Goal: Task Accomplishment & Management: Use online tool/utility

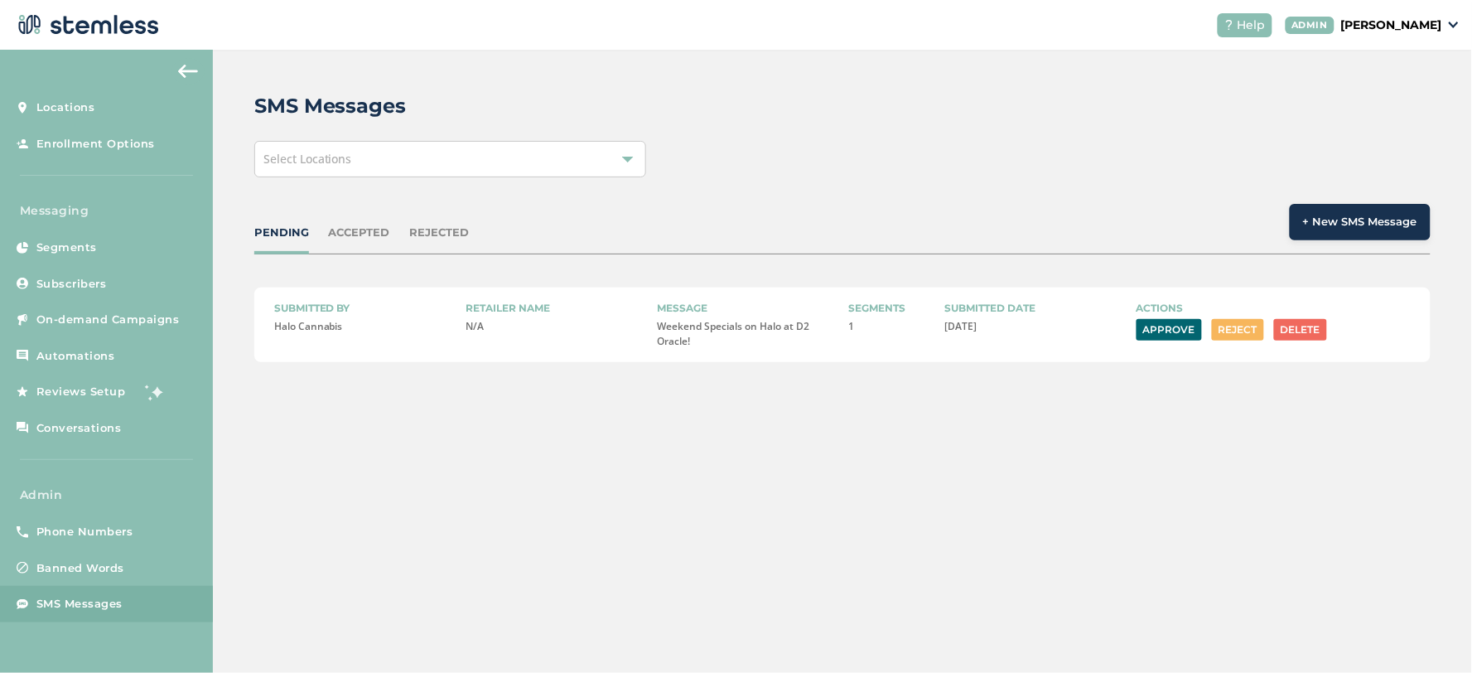
click at [357, 249] on div "PENDING ACCEPTED REJECTED + New SMS Message" at bounding box center [842, 229] width 1177 height 51
click at [357, 237] on div "ACCEPTED" at bounding box center [359, 233] width 61 height 17
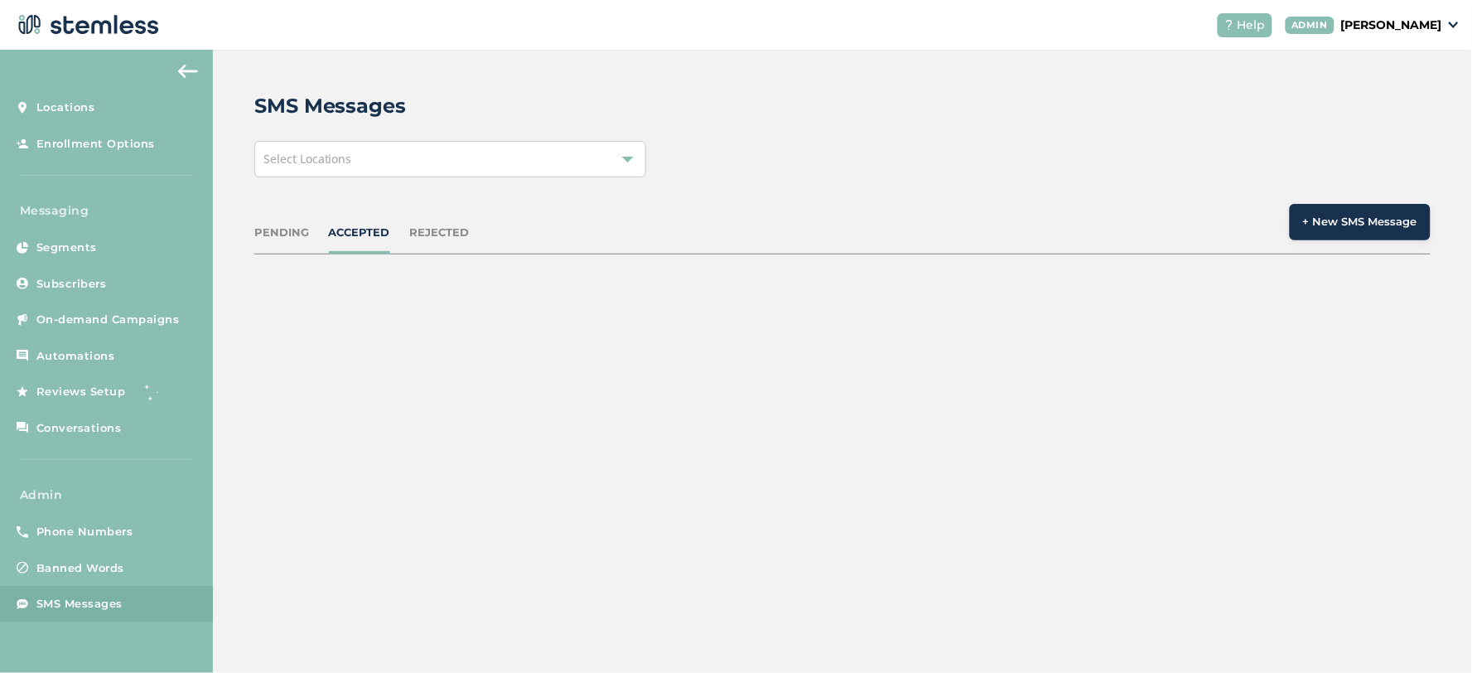
click at [294, 239] on div "PENDING" at bounding box center [281, 233] width 55 height 17
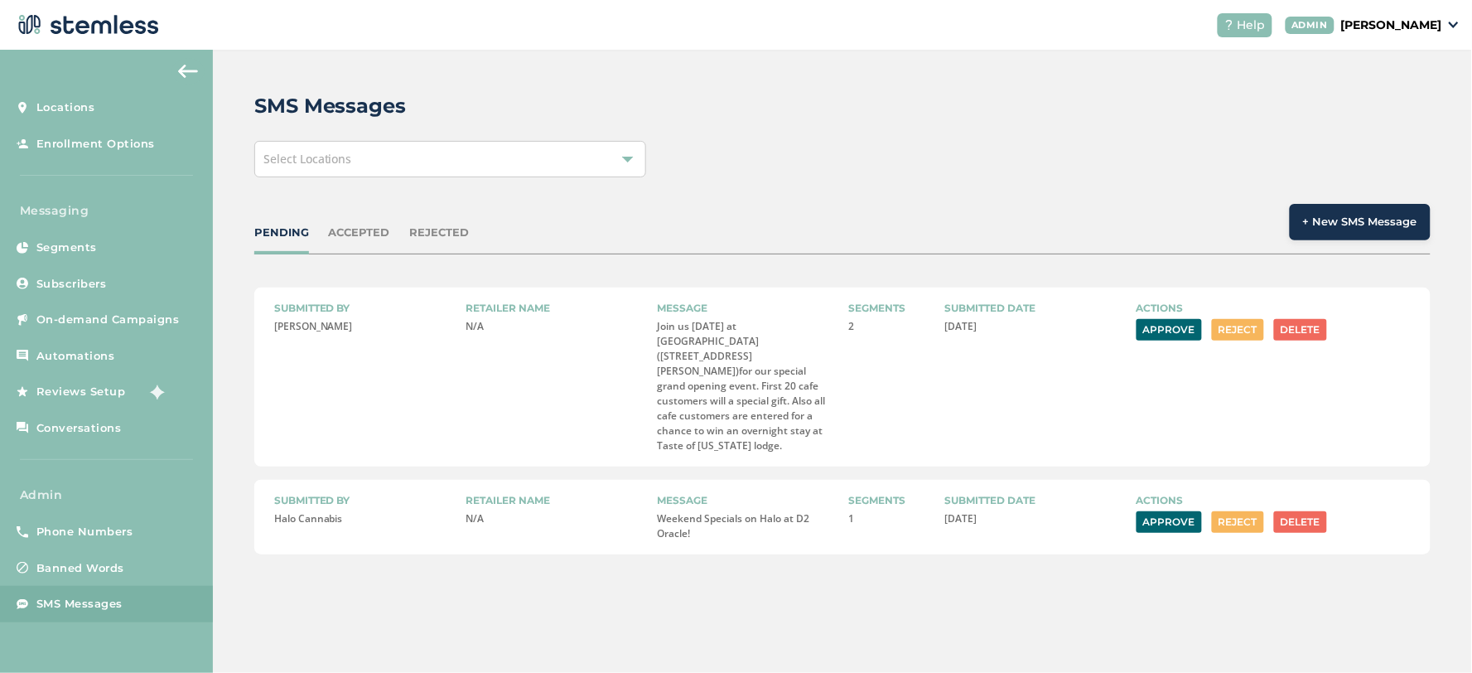
click at [1164, 333] on button "Approve" at bounding box center [1169, 330] width 65 height 22
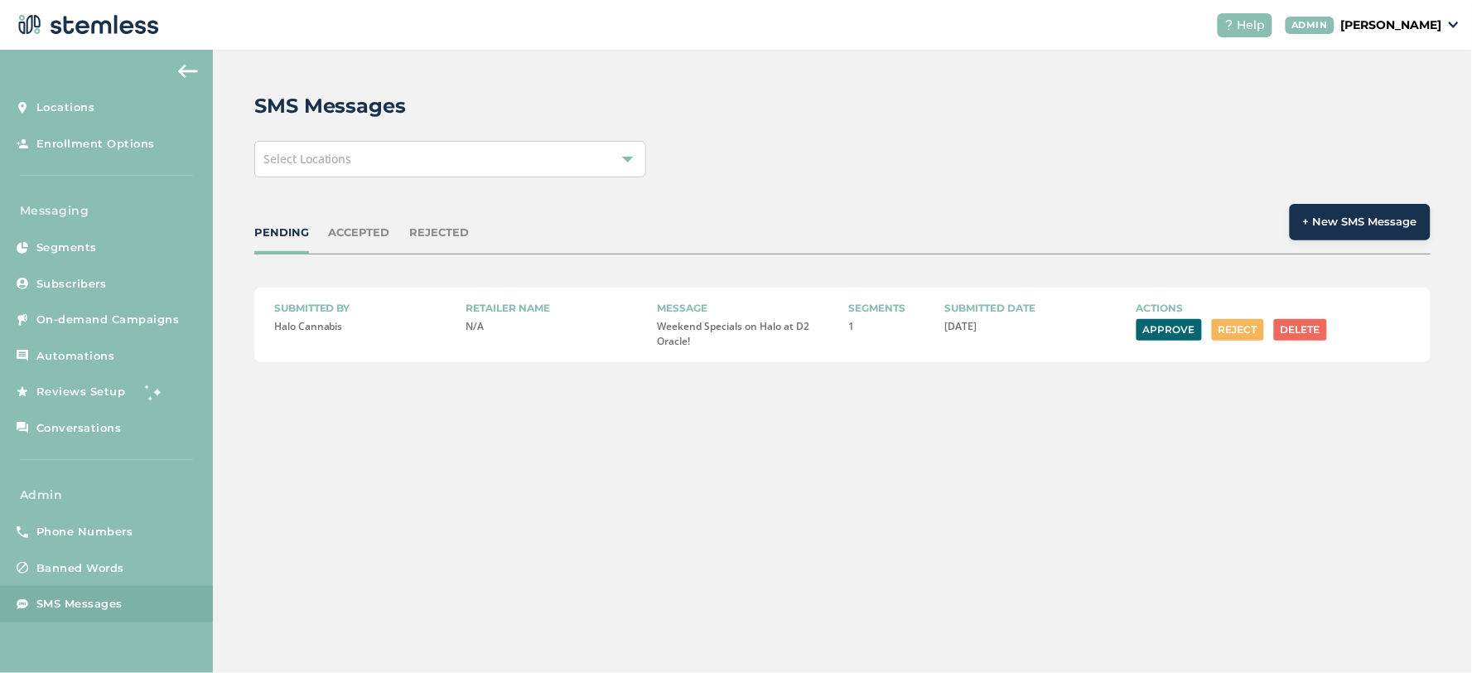
click at [290, 222] on div "PENDING ACCEPTED REJECTED + New SMS Message" at bounding box center [842, 229] width 1177 height 51
click at [371, 230] on div "ACCEPTED" at bounding box center [359, 233] width 61 height 17
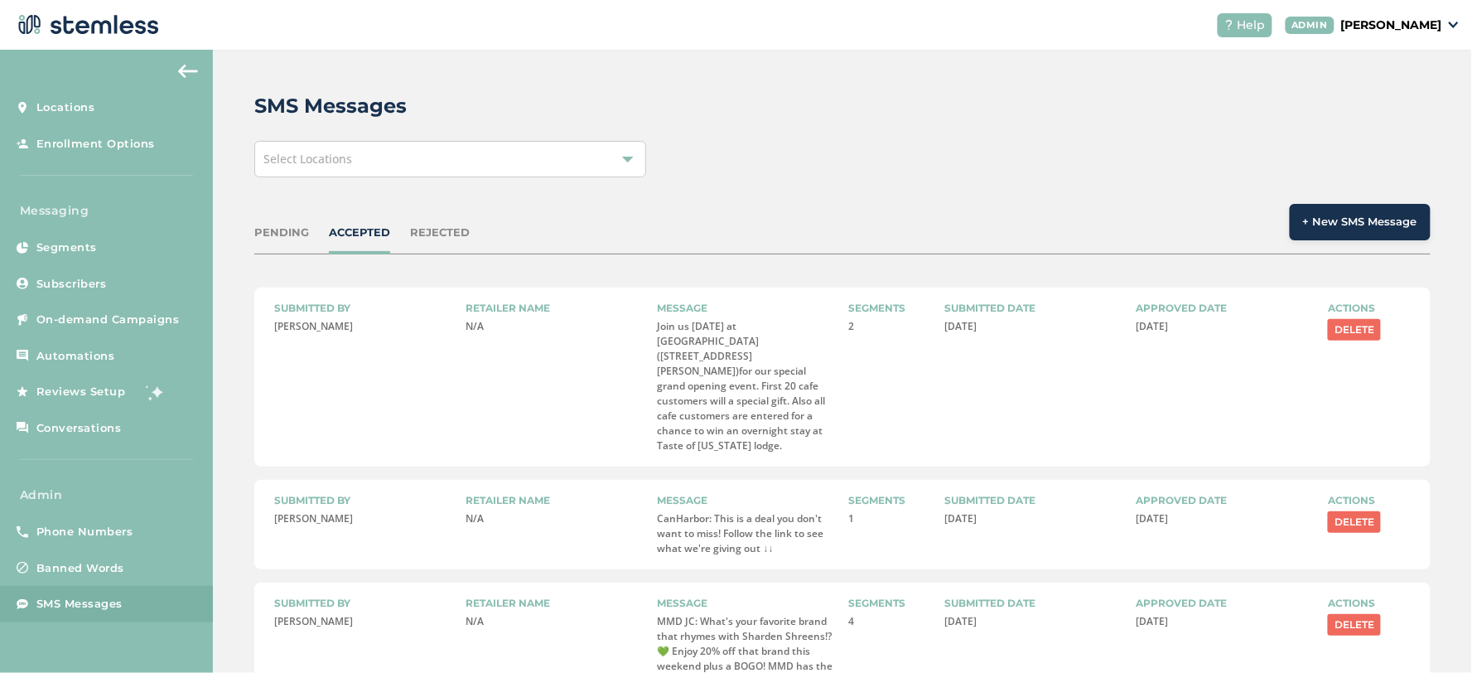
click at [277, 234] on div "PENDING" at bounding box center [281, 233] width 55 height 17
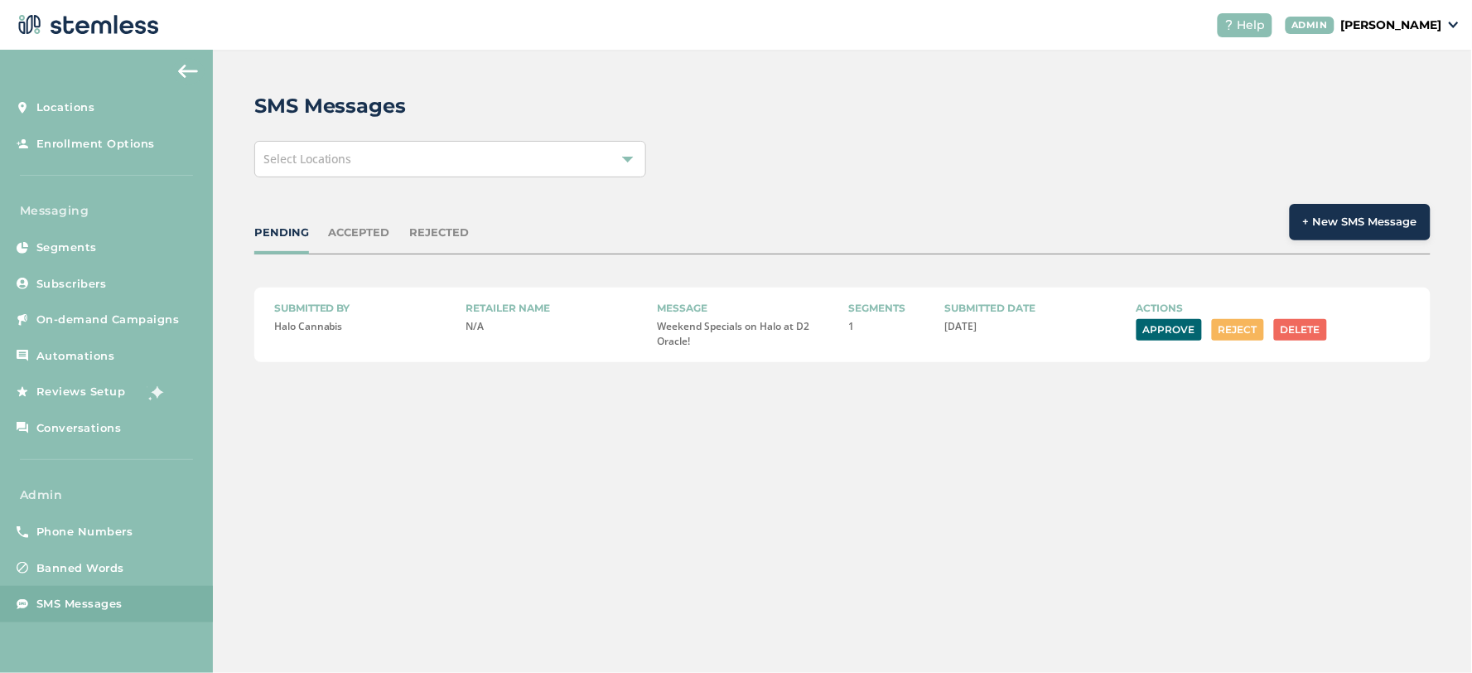
click at [366, 221] on div "PENDING ACCEPTED REJECTED + New SMS Message" at bounding box center [842, 229] width 1177 height 51
click at [336, 226] on div "ACCEPTED" at bounding box center [359, 233] width 61 height 17
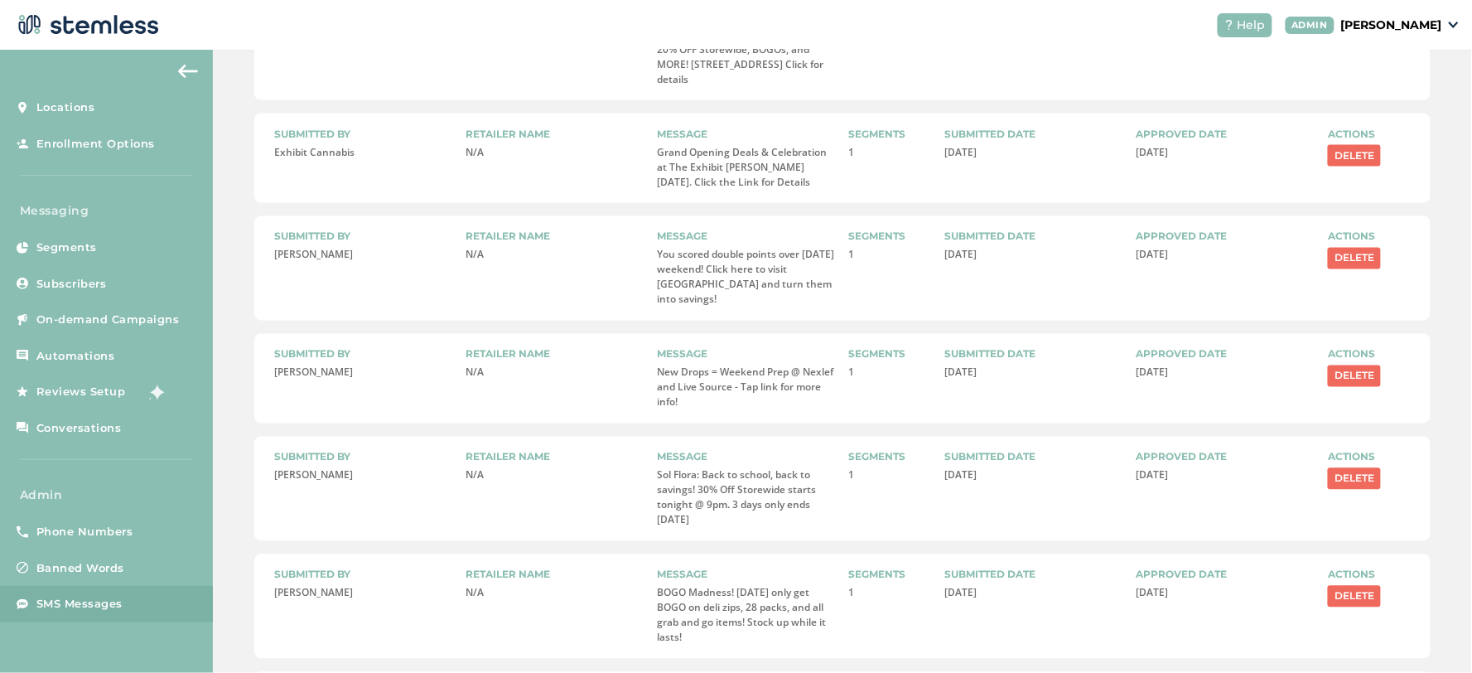
scroll to position [940, 0]
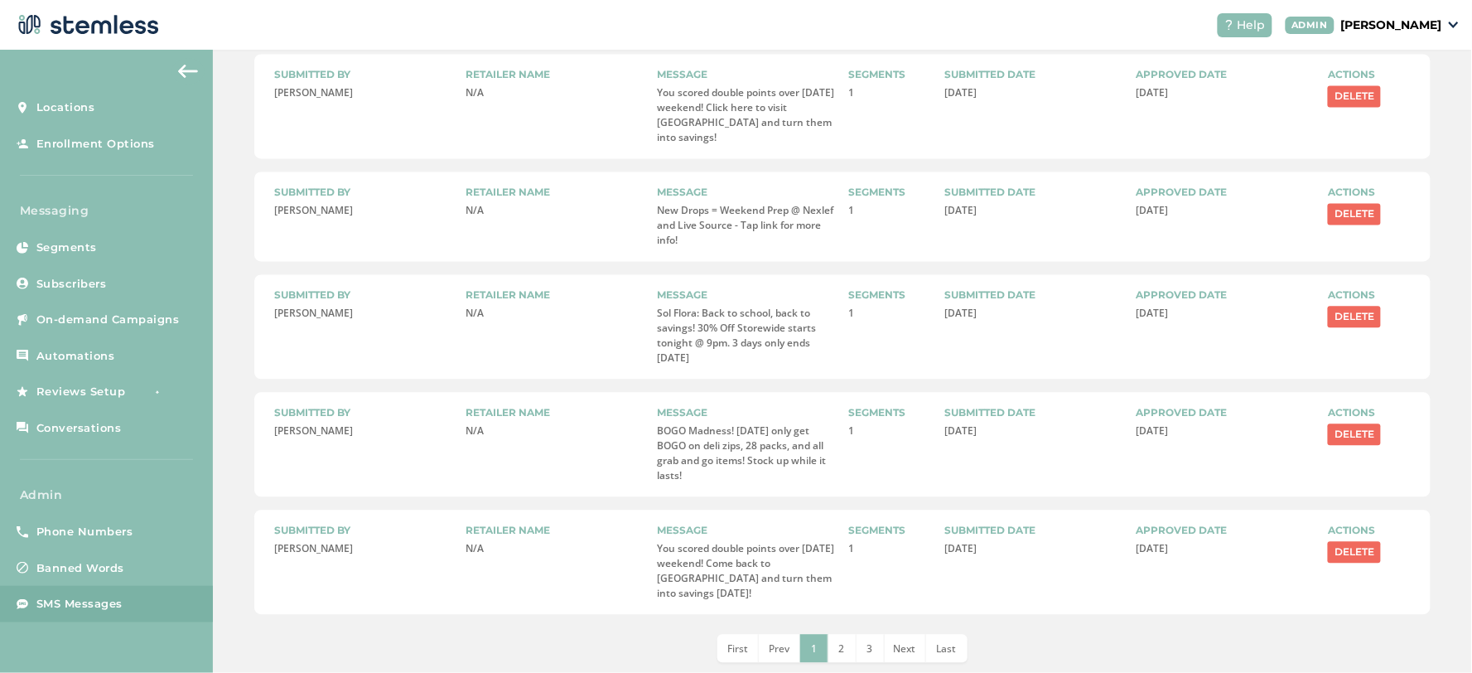
click at [842, 635] on li "2" at bounding box center [843, 649] width 28 height 28
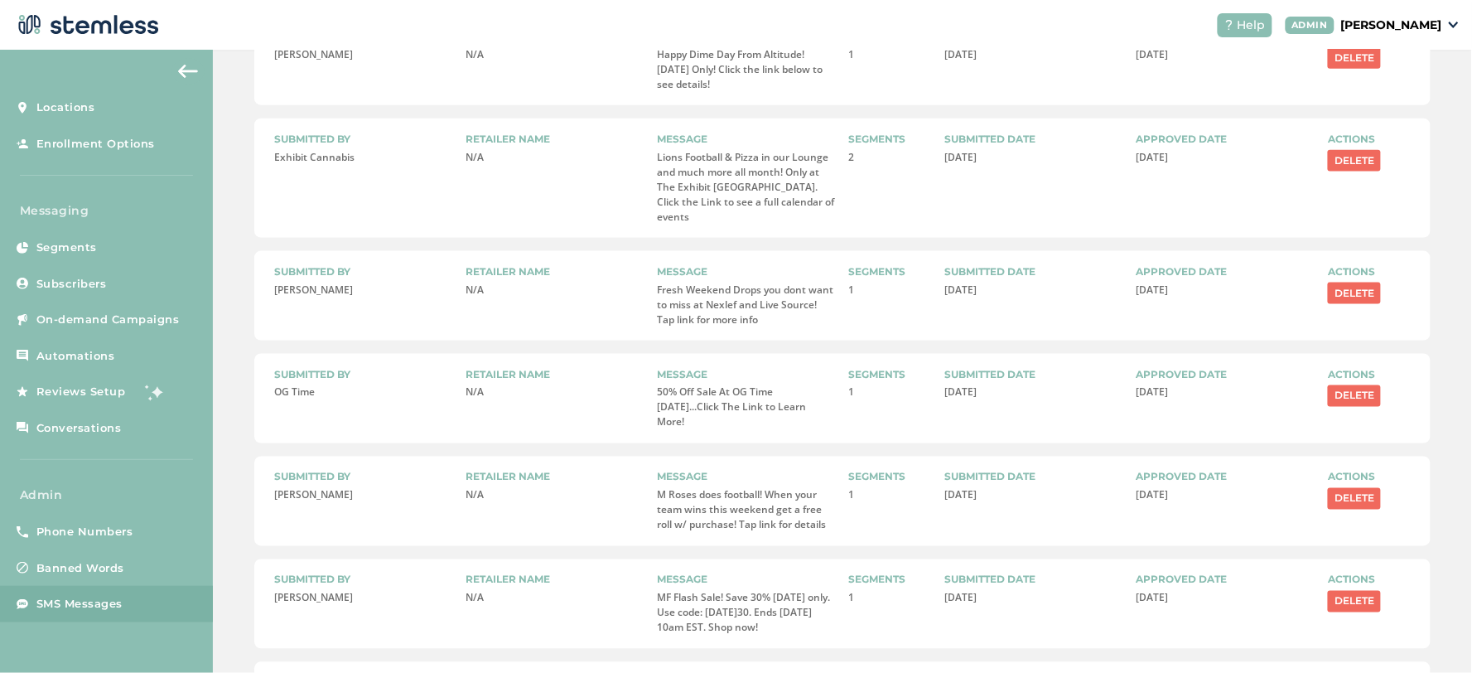
scroll to position [747, 0]
